Goal: Task Accomplishment & Management: Use online tool/utility

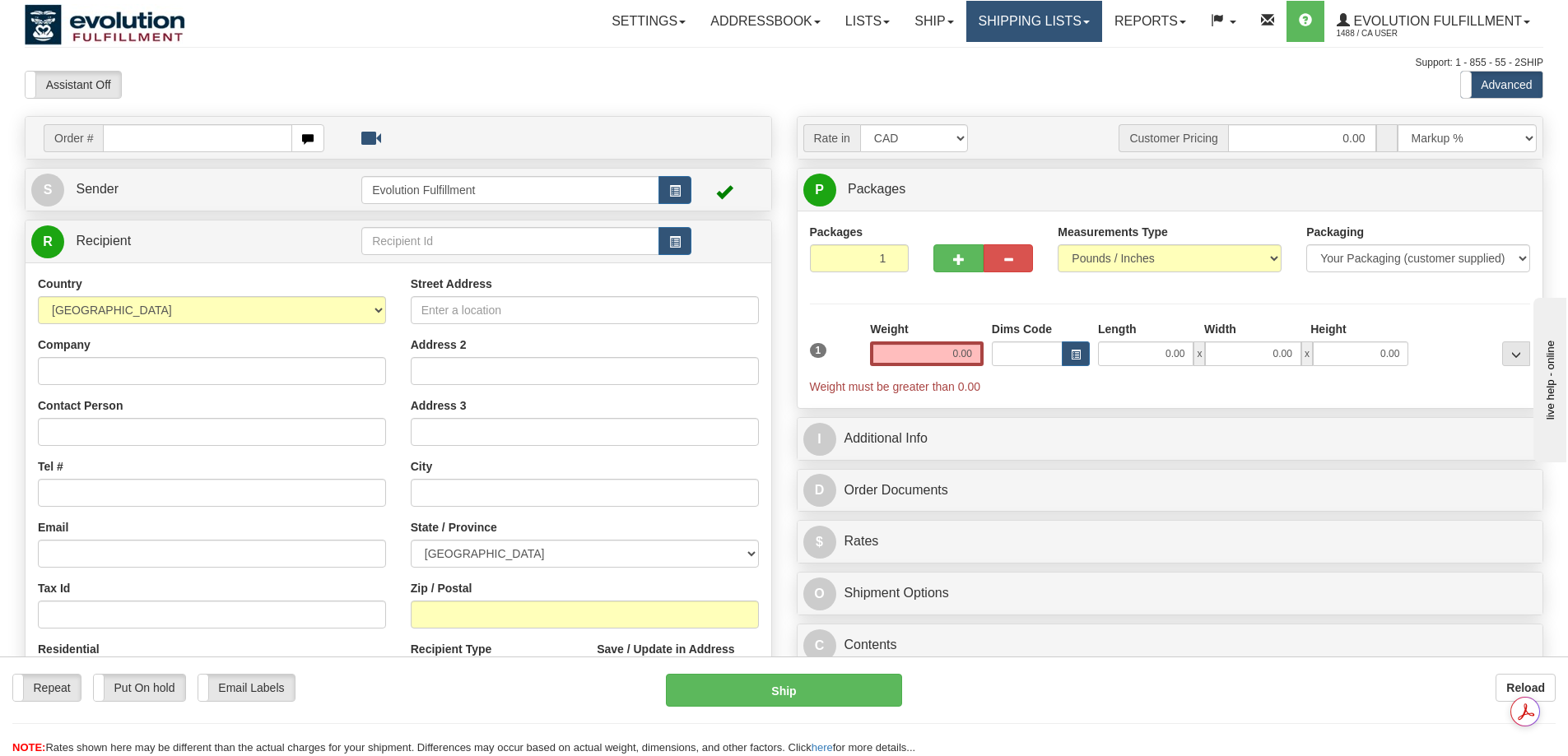
click at [1032, 35] on link "Shipping lists" at bounding box center [1033, 21] width 136 height 41
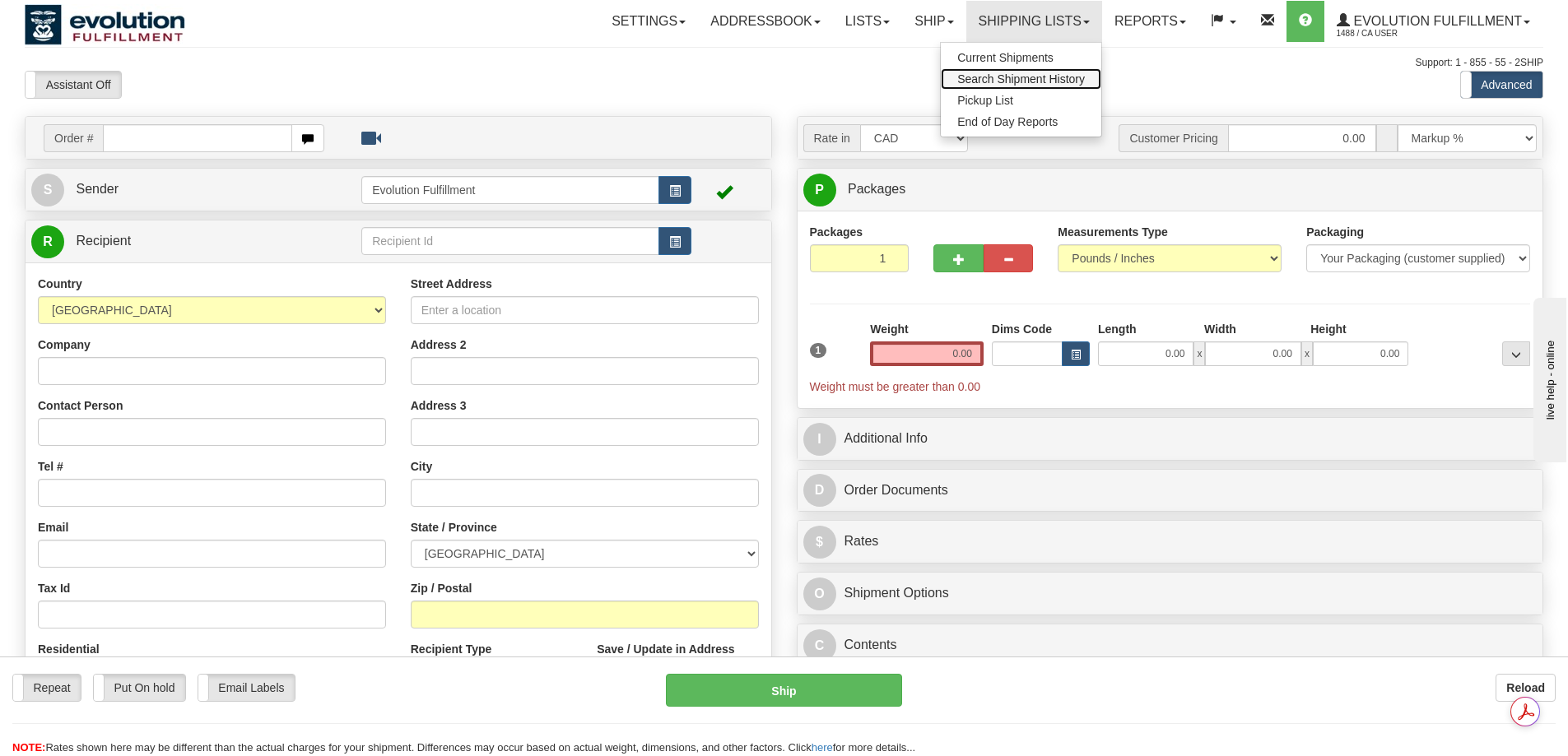
click at [1013, 78] on span "Search Shipment History" at bounding box center [1021, 79] width 128 height 13
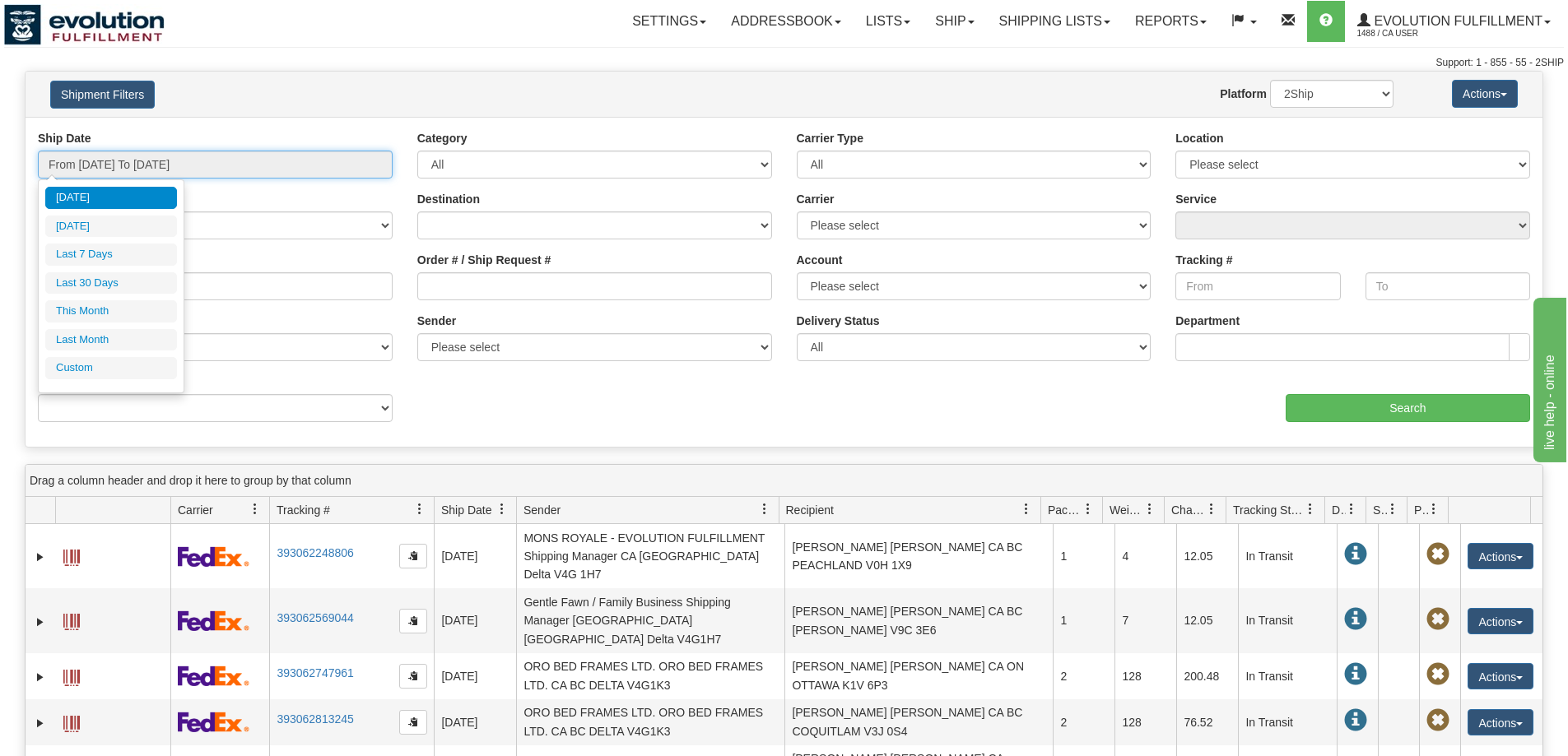
click at [200, 155] on input "From [DATE] To [DATE]" at bounding box center [214, 164] width 354 height 28
click at [126, 368] on li "Custom" at bounding box center [111, 368] width 132 height 22
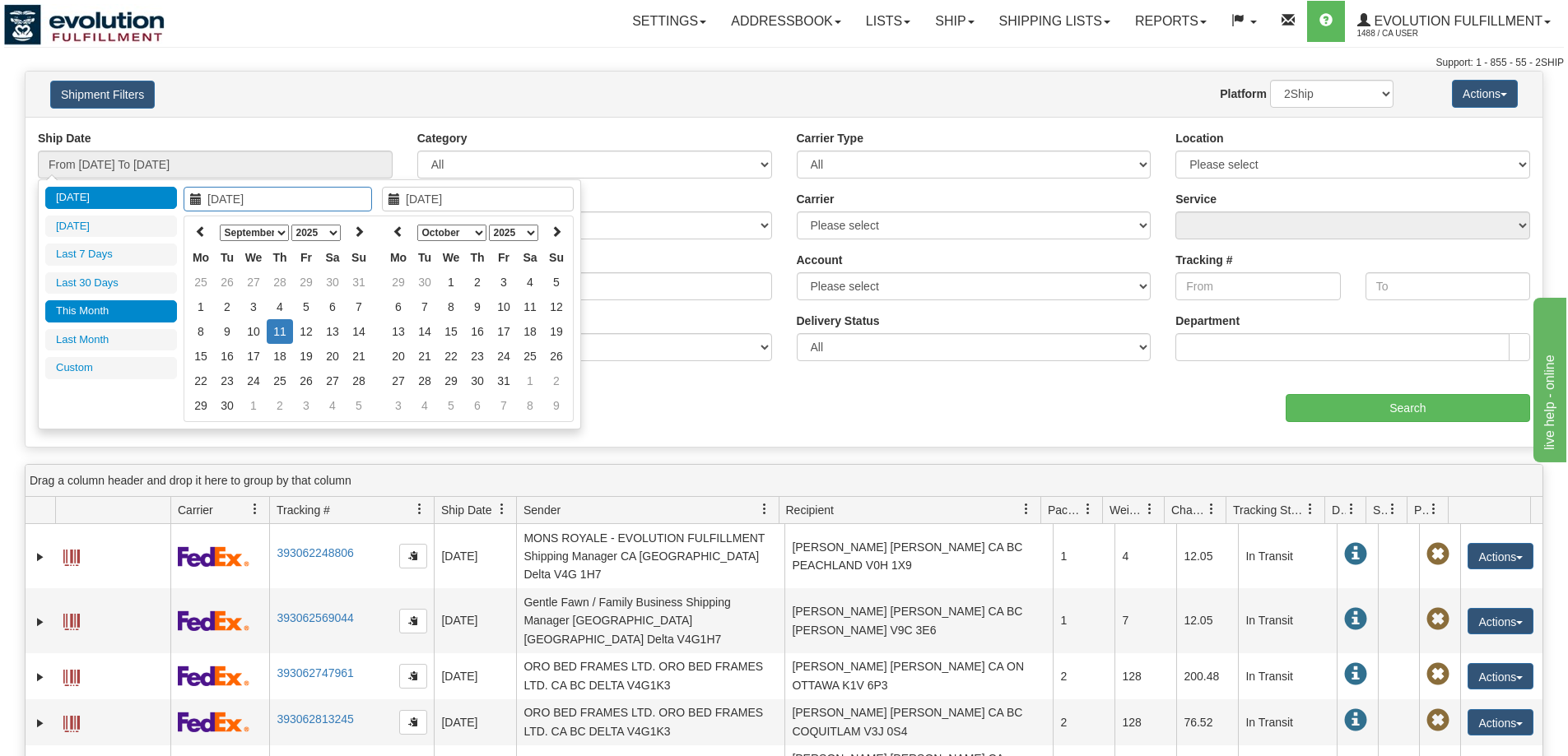
type input "[DATE]"
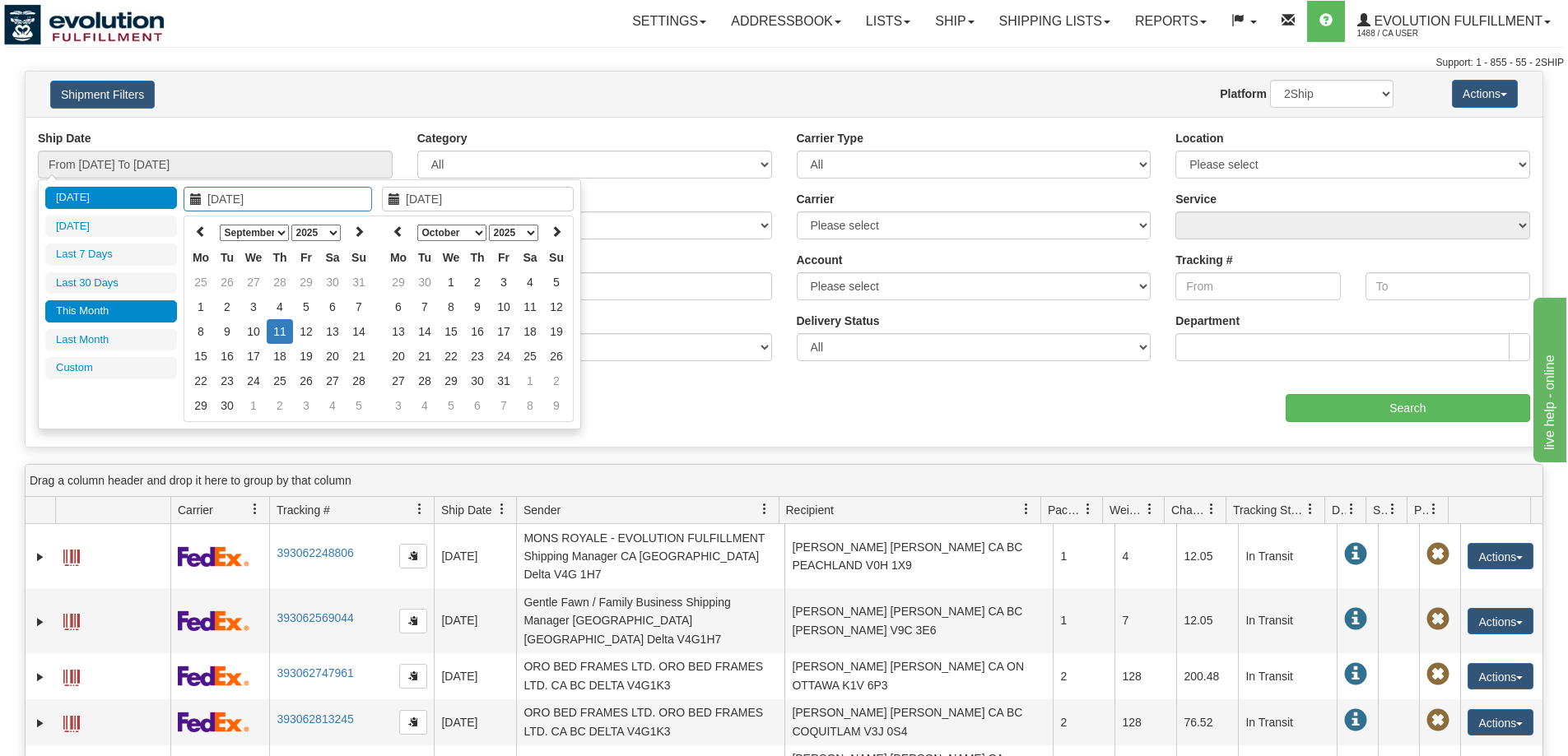
type input "[DATE]"
click at [199, 235] on icon at bounding box center [200, 231] width 11 height 11
type input "[DATE]"
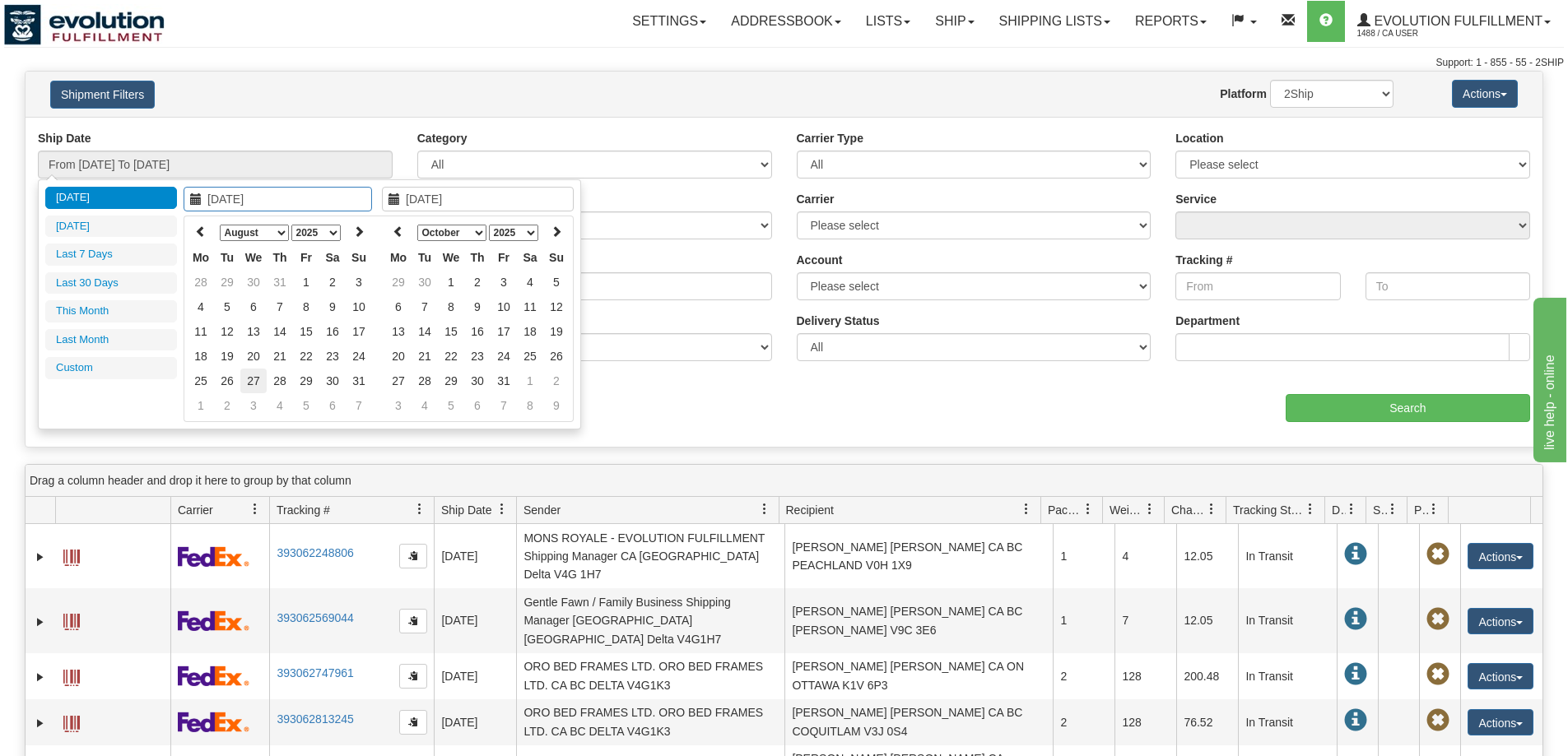
click at [256, 382] on td "27" at bounding box center [254, 381] width 26 height 24
type input "[DATE]"
click at [256, 382] on td "27" at bounding box center [254, 381] width 26 height 24
type input "From [DATE] To [DATE]"
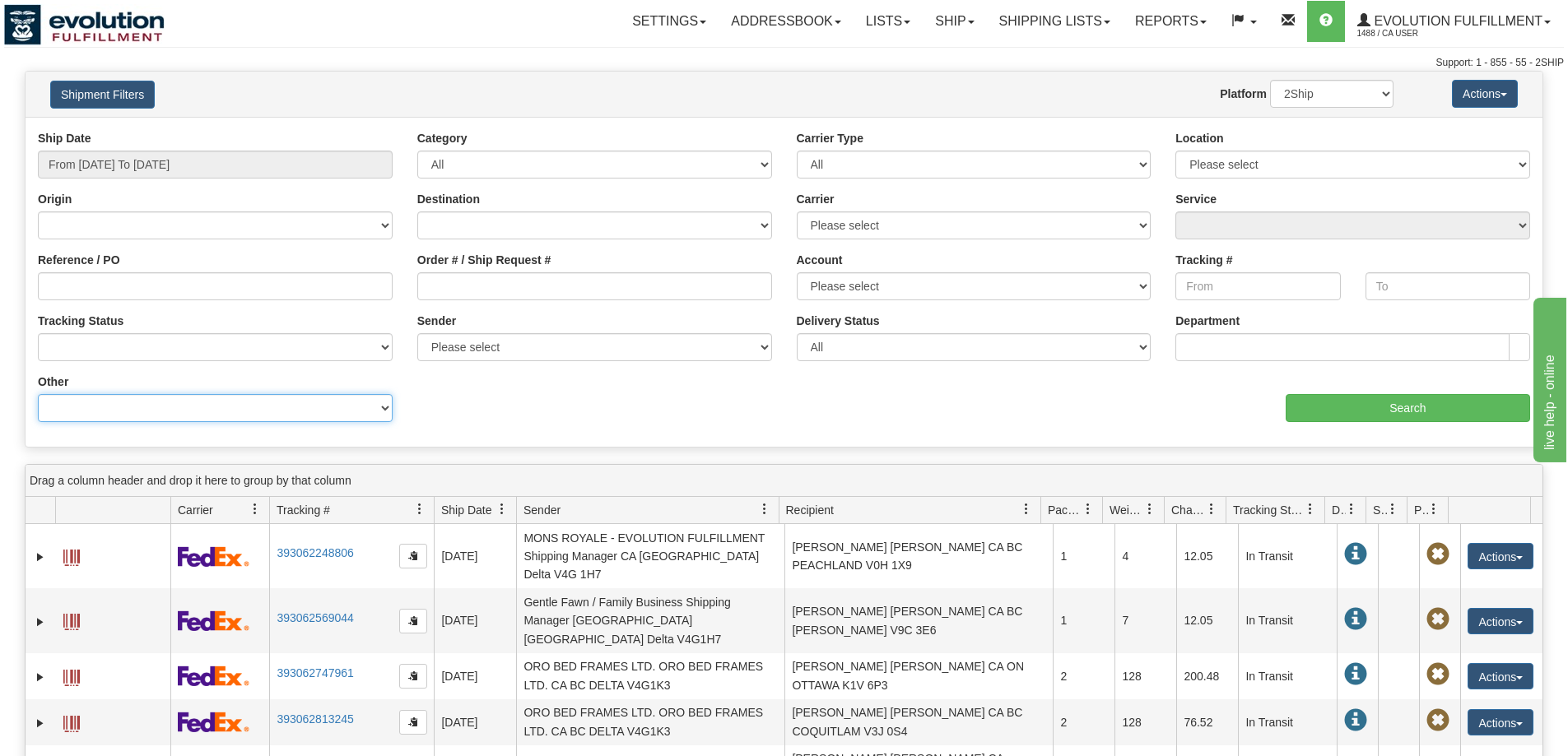
click at [264, 414] on select "Billing Account # Billing Type BOL # (LTL) Commodity Or Documents Consolidation…" at bounding box center [214, 409] width 354 height 28
select select "Recipient_Company"
click at [38, 395] on select "Billing Account # Billing Type BOL # (LTL) Commodity Or Documents Consolidation…" at bounding box center [214, 409] width 354 height 28
click at [486, 408] on input "Value" at bounding box center [594, 409] width 354 height 28
paste input "LE PEDALIER"
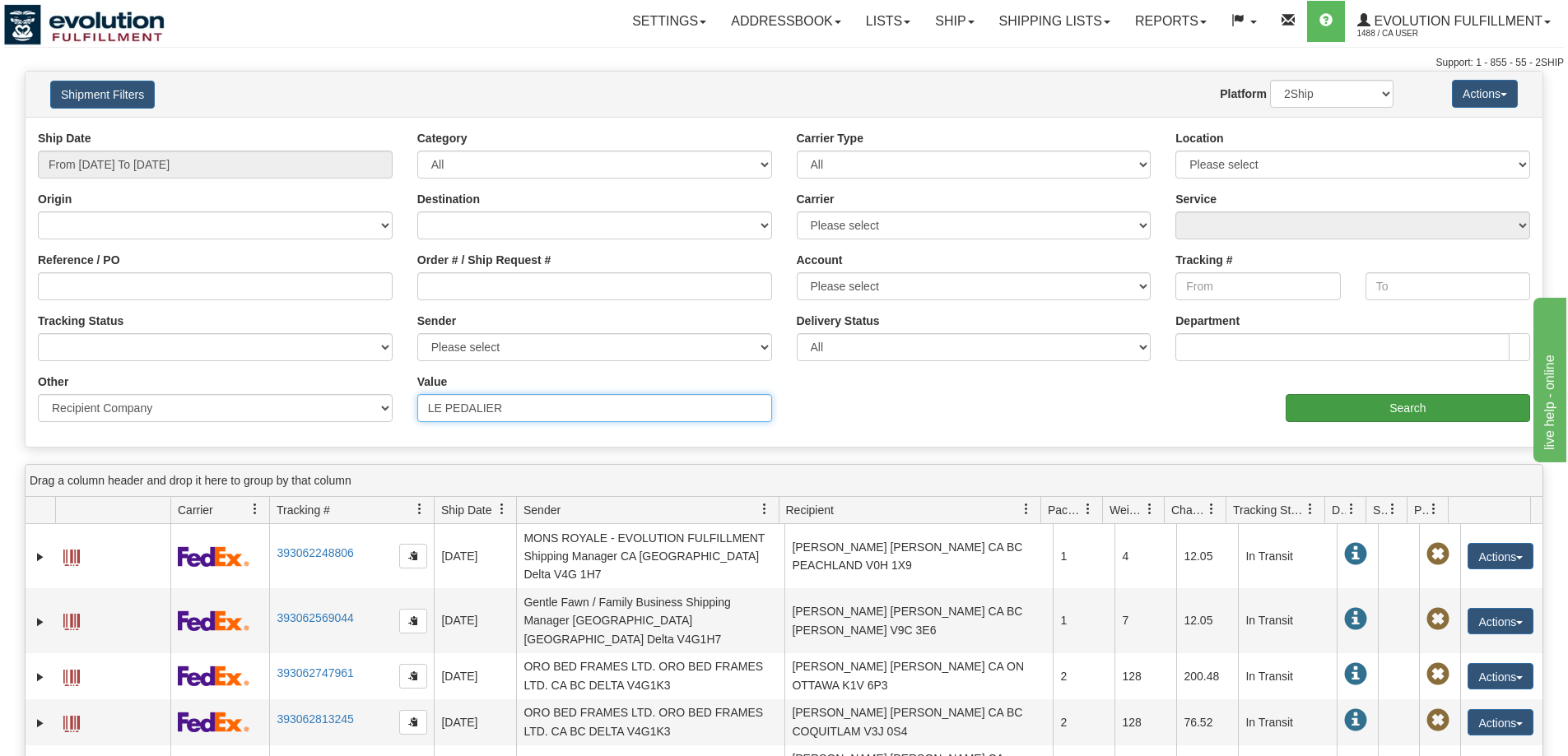
type input "LE PEDALIER"
click at [1340, 408] on input "Search" at bounding box center [1407, 409] width 244 height 28
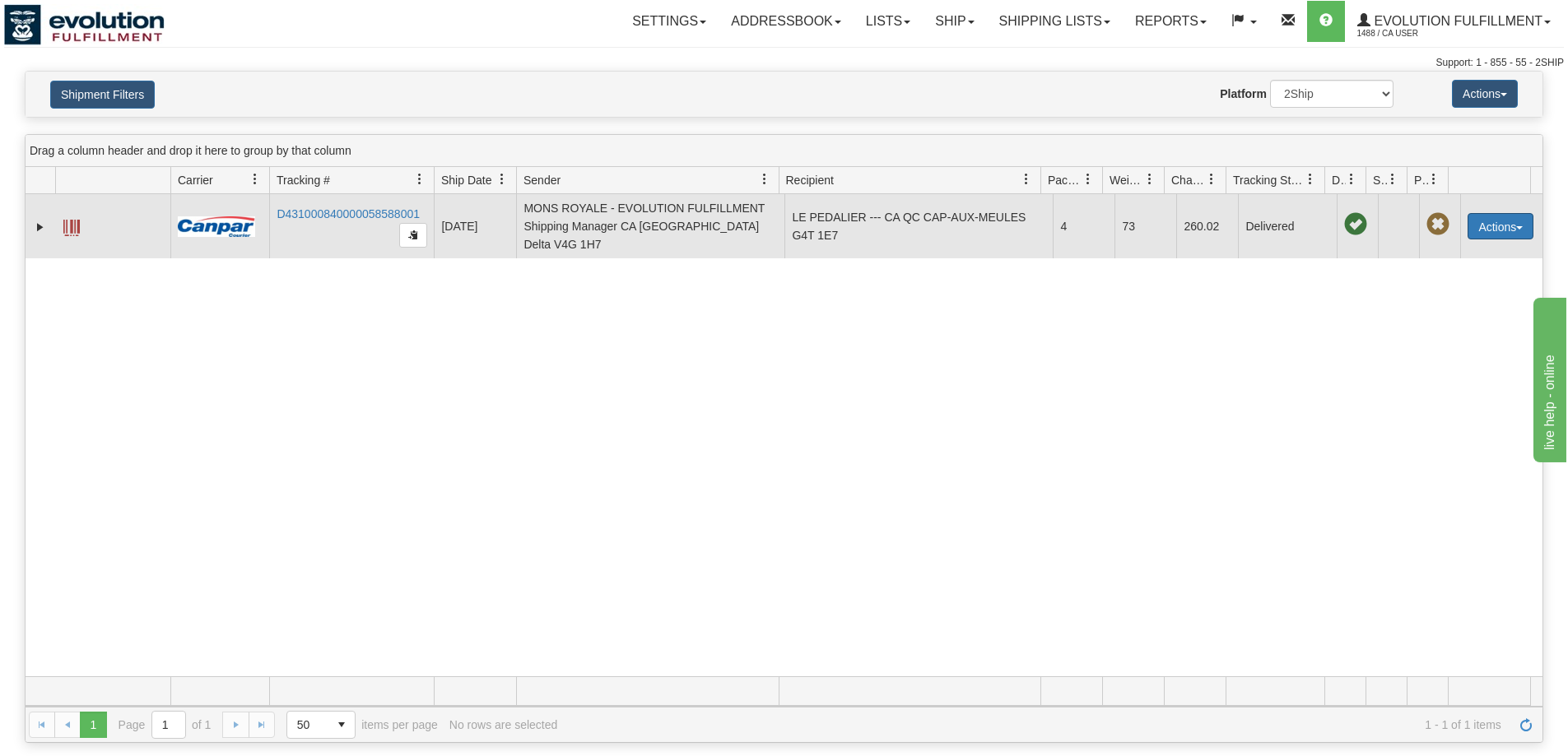
click at [1469, 220] on button "Actions" at bounding box center [1500, 227] width 66 height 26
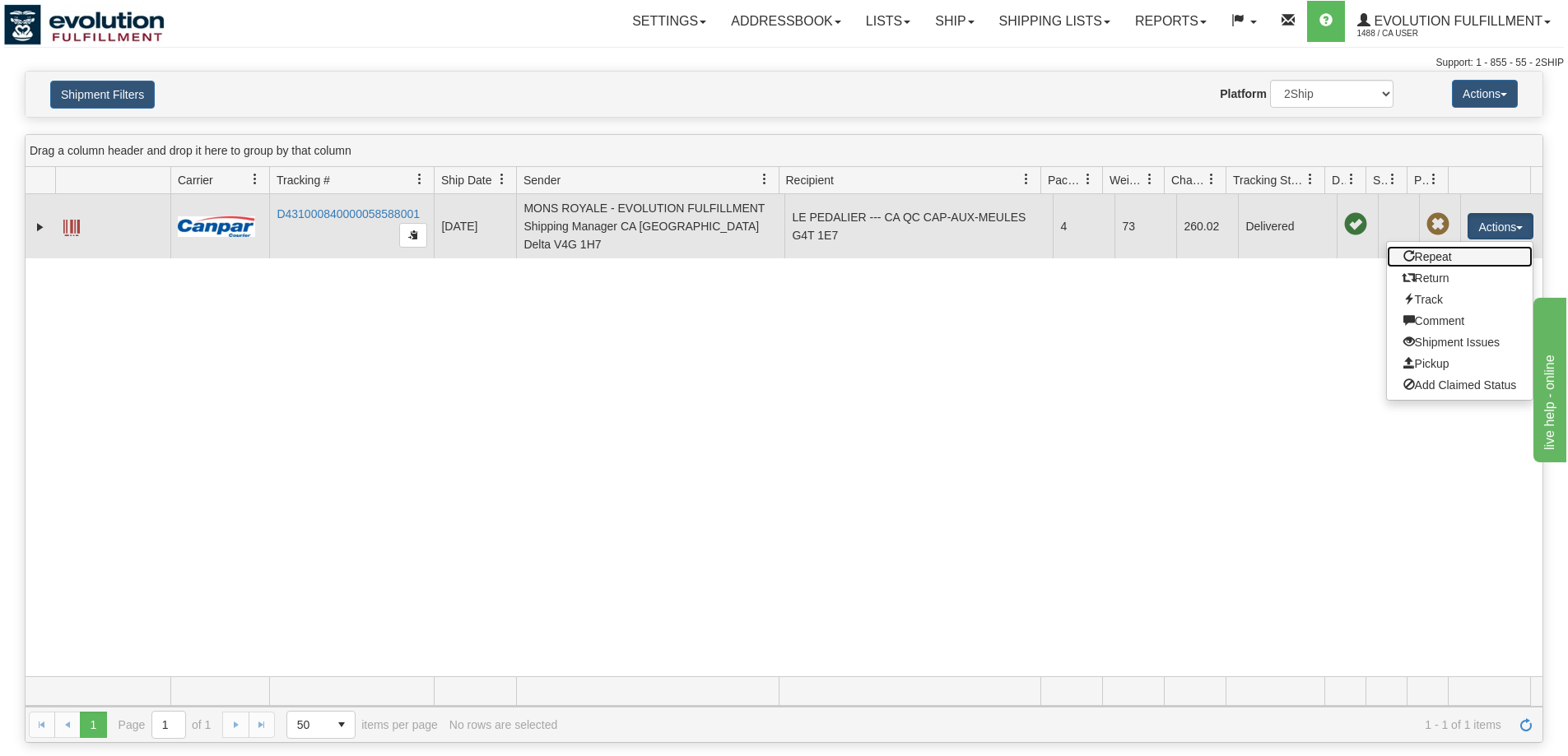
click at [1460, 249] on link "Repeat" at bounding box center [1460, 256] width 146 height 21
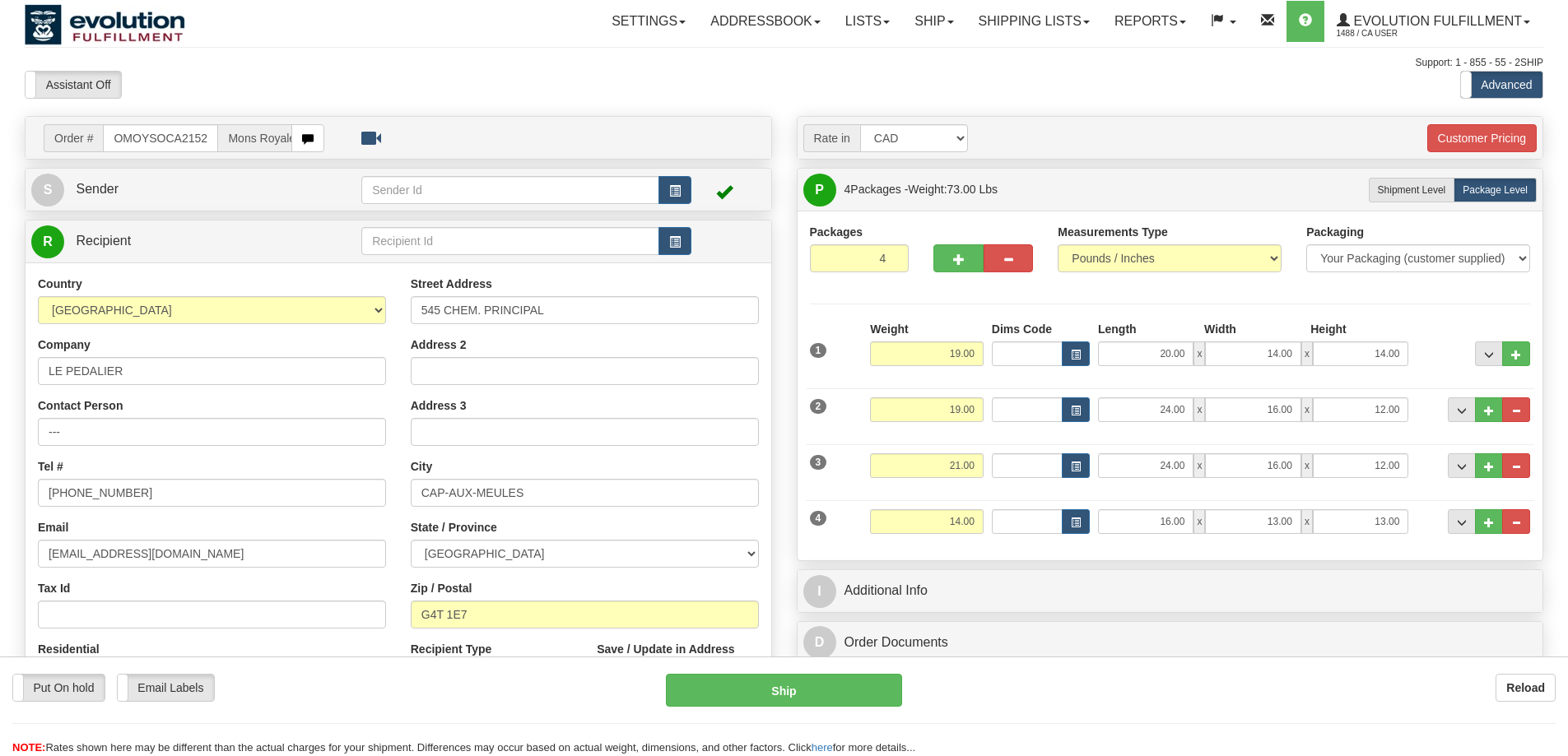
scroll to position [274, 0]
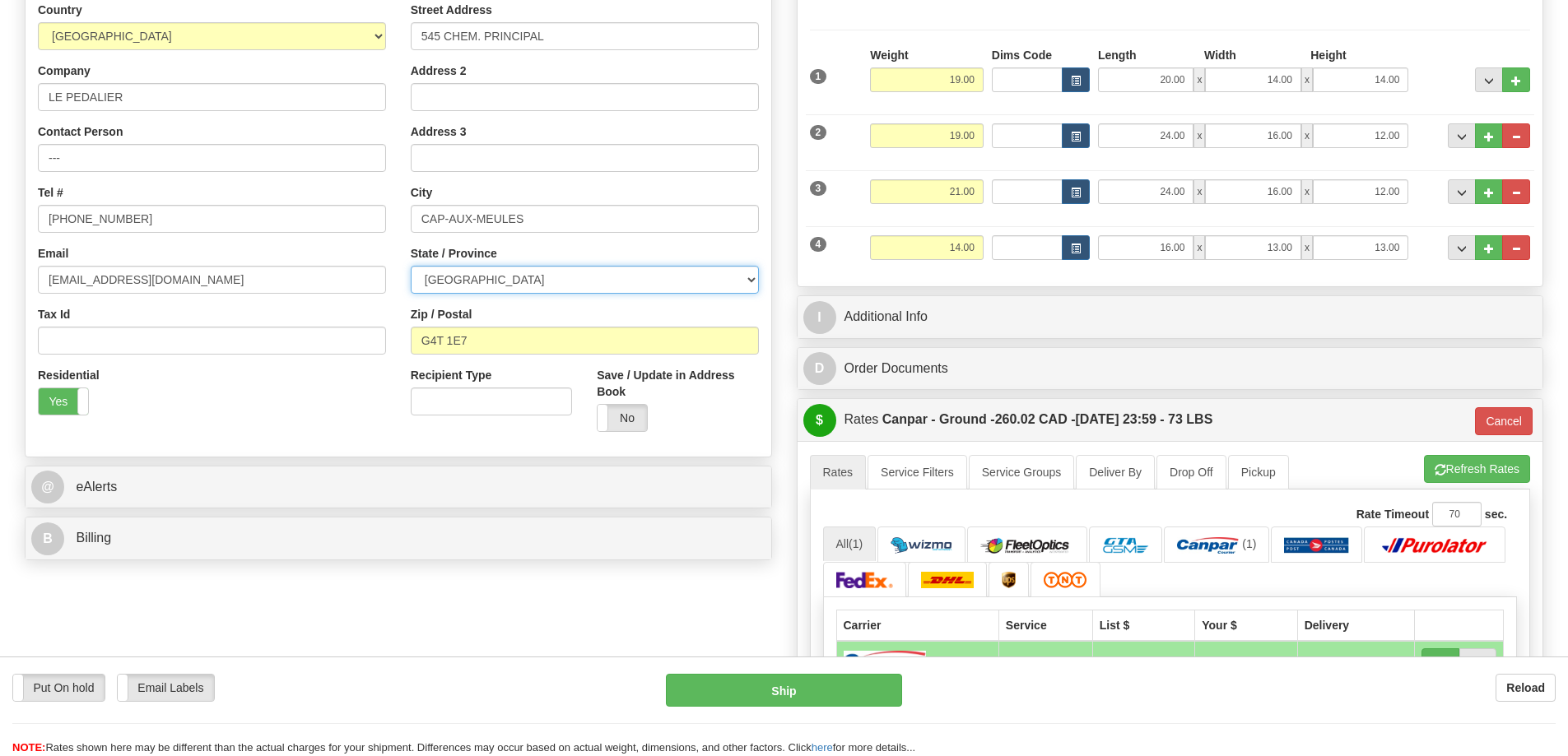
click at [620, 268] on select "ALBERTA BRITISH COLUMBIA MANITOBA NEW BRUNSWICK NEWFOUNDLAND NOVA SCOTIA NUNAVU…" at bounding box center [584, 280] width 348 height 28
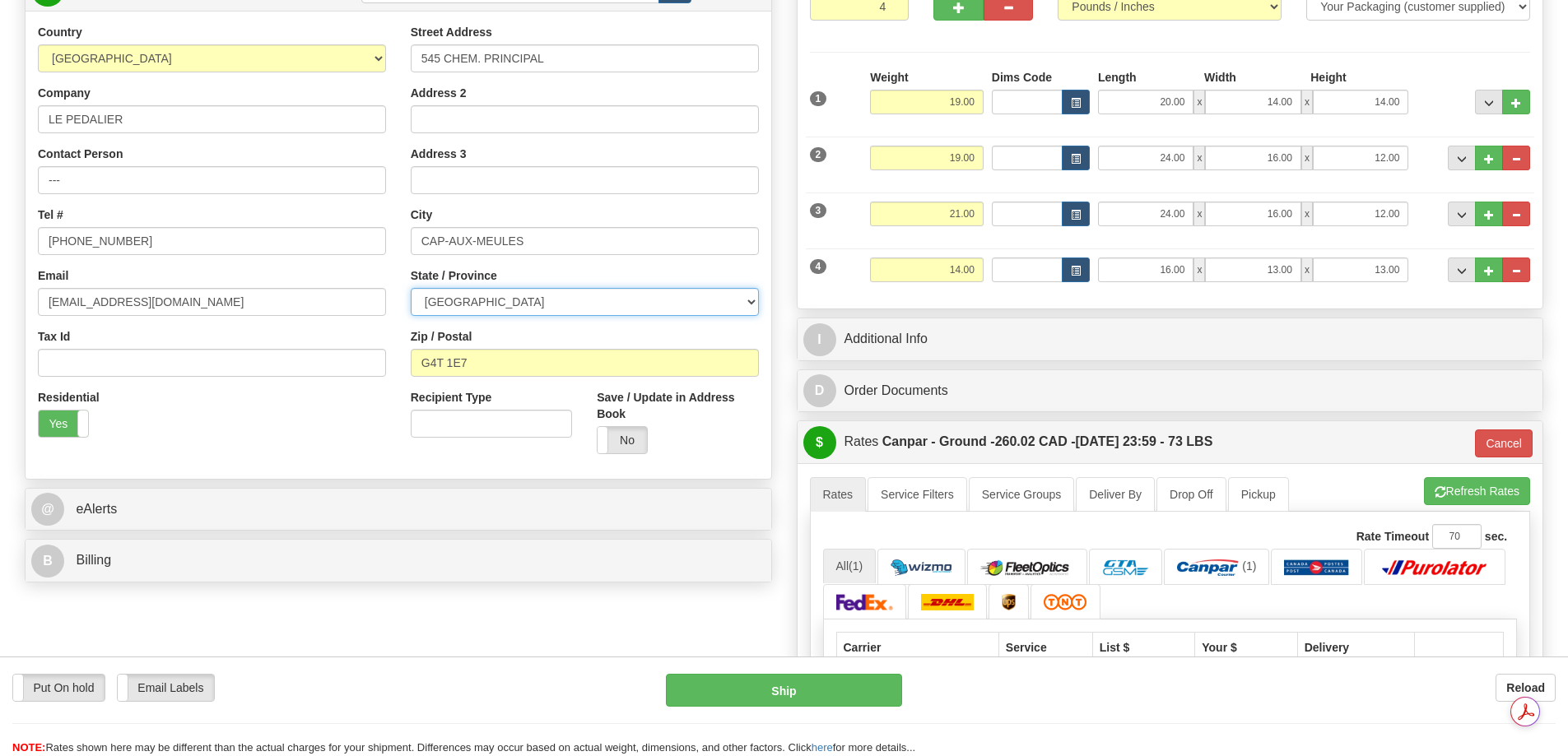
scroll to position [549, 0]
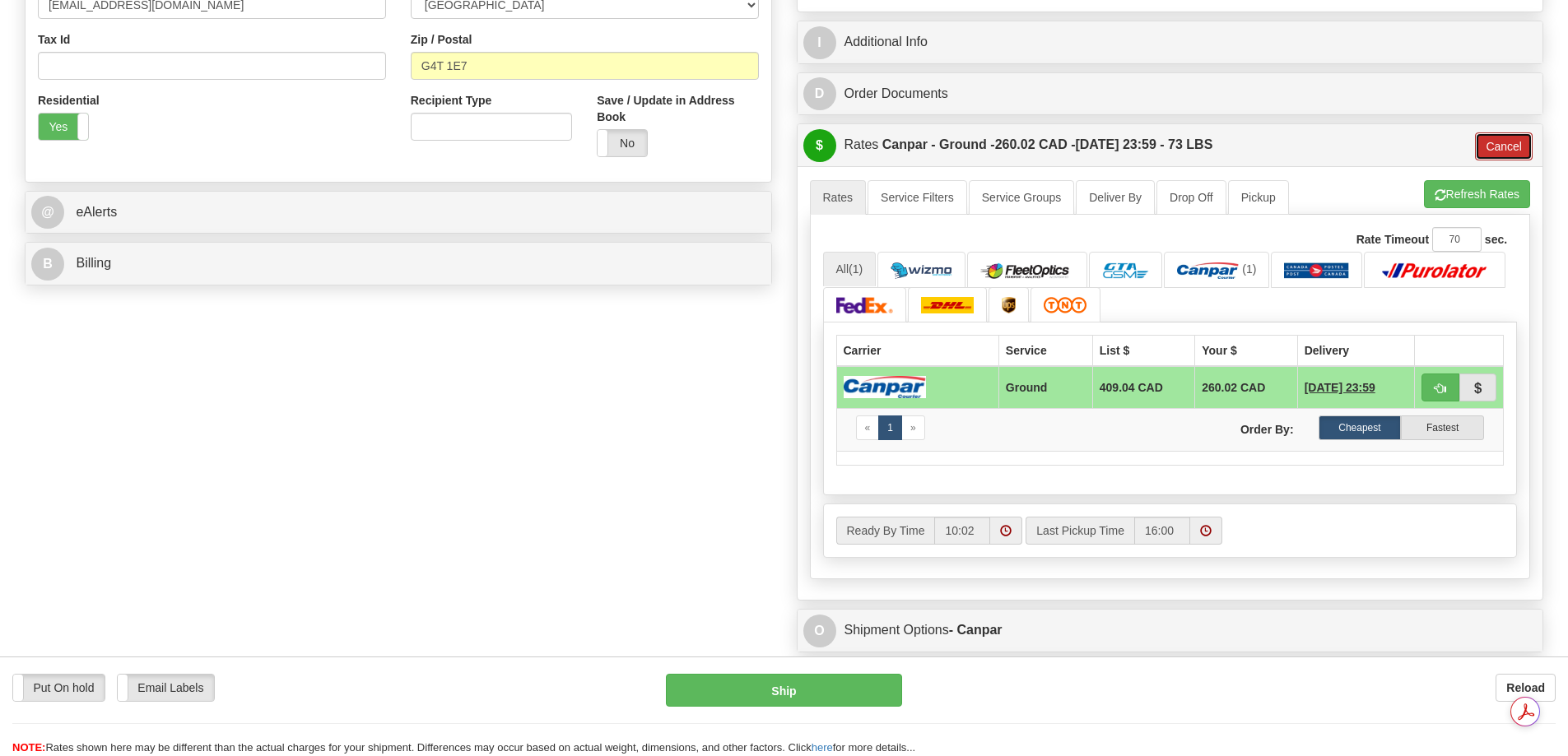
click at [1502, 145] on button "Cancel" at bounding box center [1504, 146] width 58 height 28
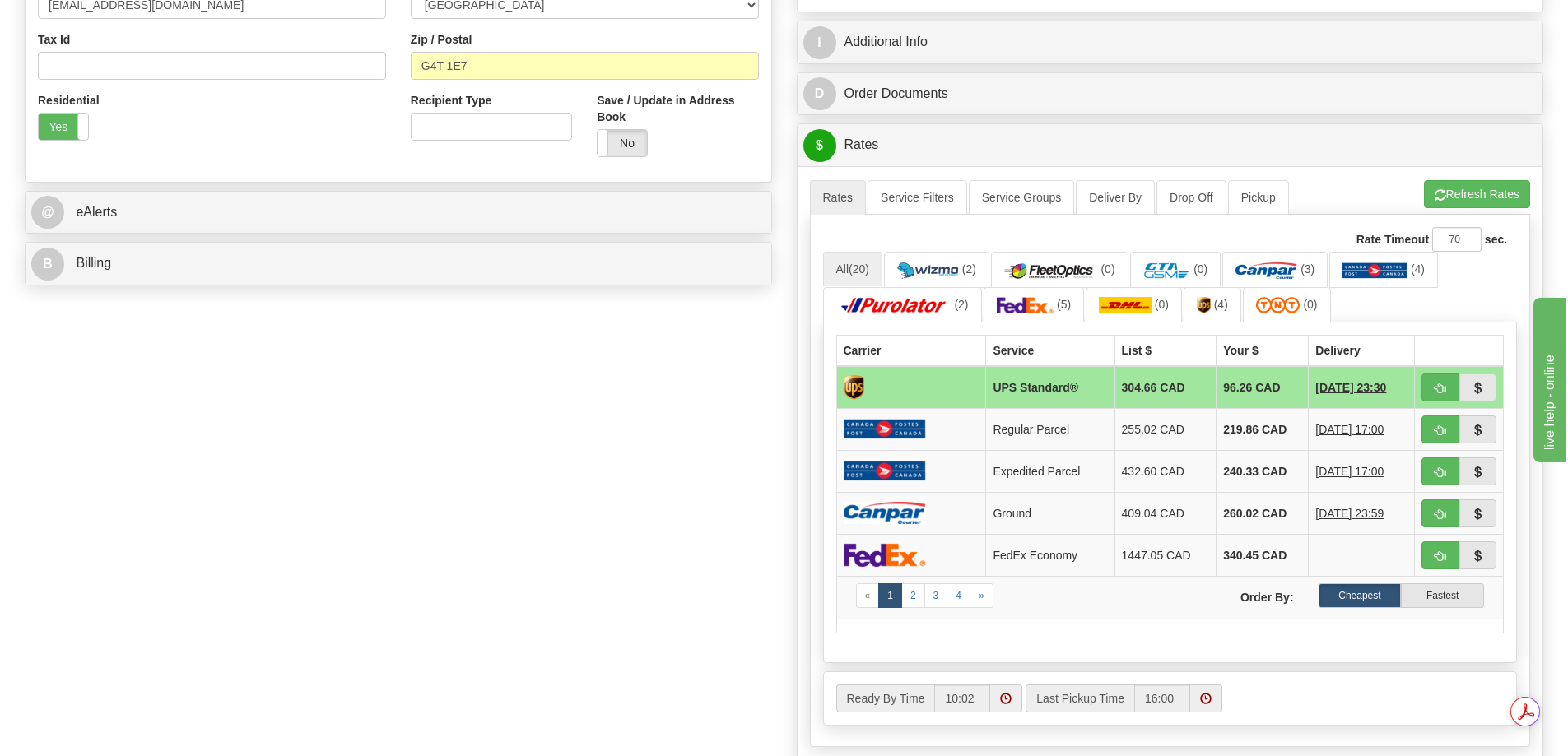
scroll to position [0, 0]
